Goal: Task Accomplishment & Management: Use online tool/utility

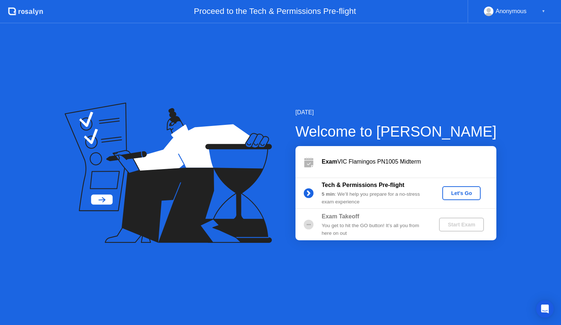
click at [456, 195] on div "Let's Go" at bounding box center [461, 193] width 33 height 6
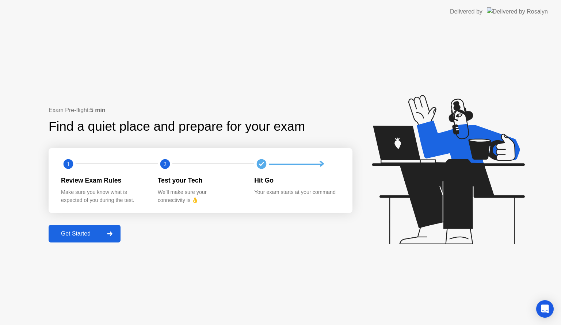
click at [71, 231] on div "Get Started" at bounding box center [76, 234] width 50 height 7
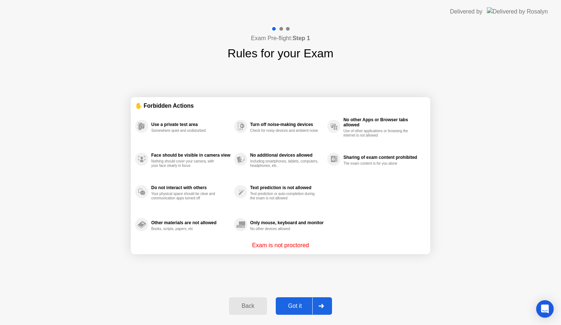
click at [300, 307] on div "Got it" at bounding box center [295, 306] width 34 height 7
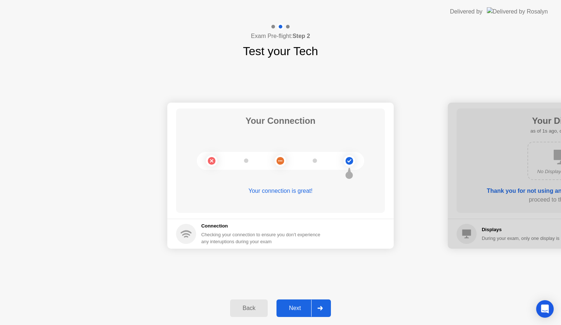
click at [301, 310] on div "Next" at bounding box center [295, 308] width 33 height 7
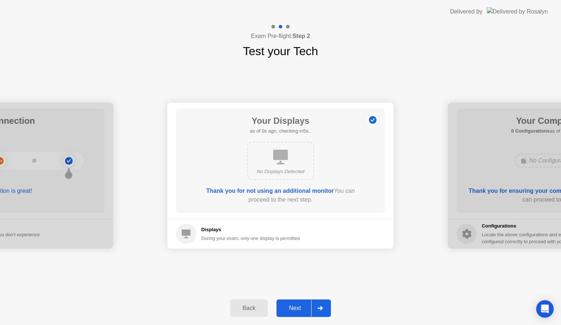
click at [301, 310] on div "Next" at bounding box center [295, 308] width 33 height 7
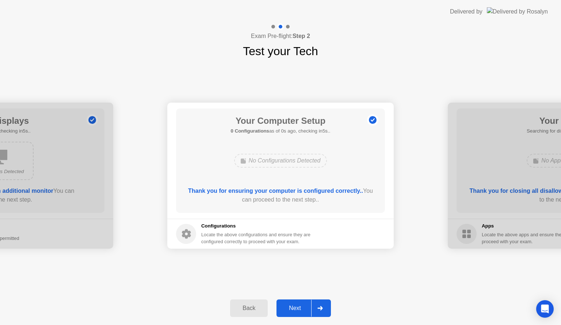
click at [301, 310] on div "Next" at bounding box center [295, 308] width 33 height 7
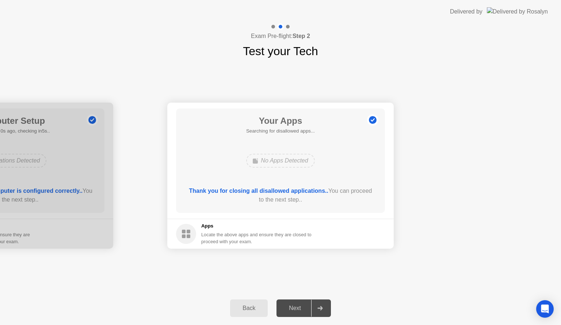
click at [301, 310] on div "Next" at bounding box center [295, 308] width 33 height 7
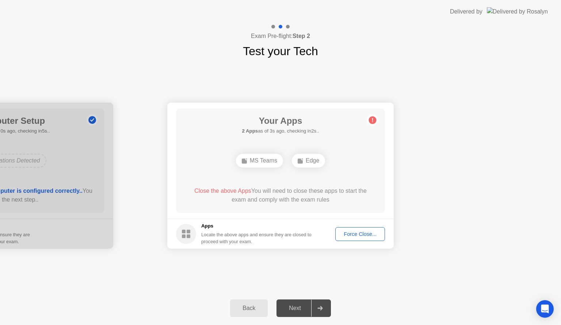
click at [368, 231] on div "Force Close..." at bounding box center [360, 234] width 45 height 6
click at [353, 234] on div "Force Close..." at bounding box center [360, 234] width 45 height 6
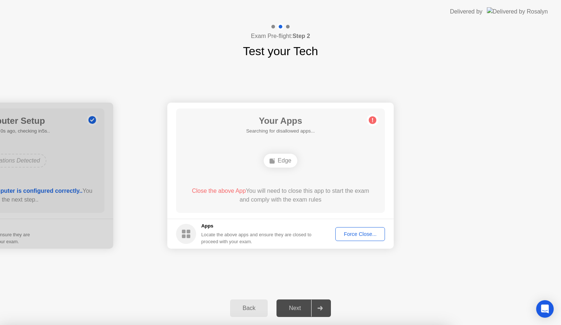
click at [358, 233] on div "Force Close..." at bounding box center [360, 234] width 45 height 6
click at [361, 234] on div "Force Close..." at bounding box center [360, 234] width 45 height 6
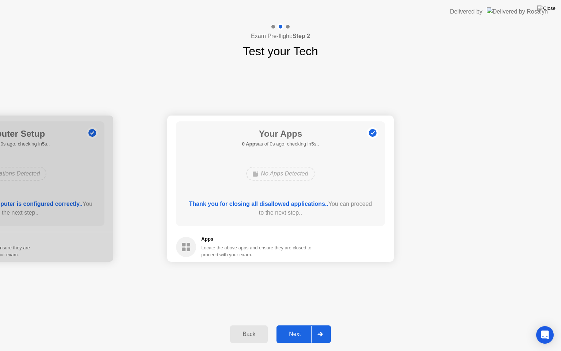
click at [298, 210] on div "Thank you for closing all disallowed applications.. You can proceed to the next…" at bounding box center [281, 208] width 188 height 18
click at [307, 325] on div "Next" at bounding box center [295, 334] width 33 height 7
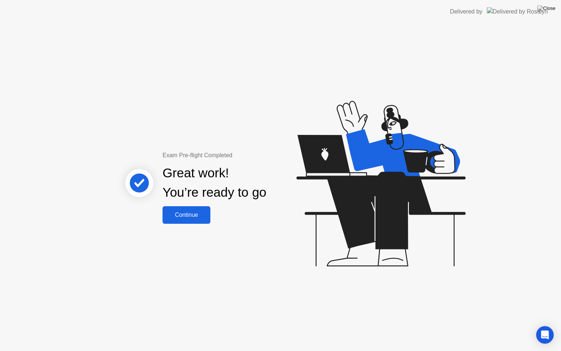
click at [179, 216] on div "Continue" at bounding box center [186, 215] width 43 height 7
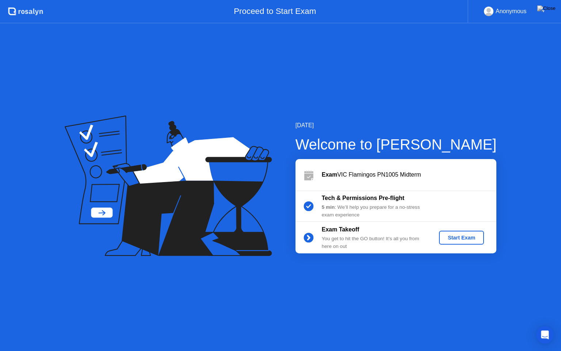
click at [468, 239] on div "Start Exam" at bounding box center [461, 238] width 39 height 6
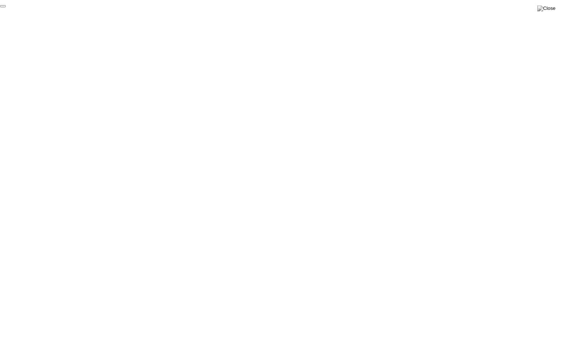
click div "End Proctoring Session"
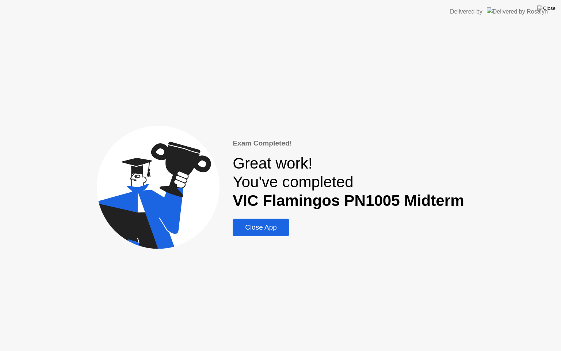
click at [274, 226] on div "Close App" at bounding box center [261, 227] width 52 height 8
